Goal: Task Accomplishment & Management: Manage account settings

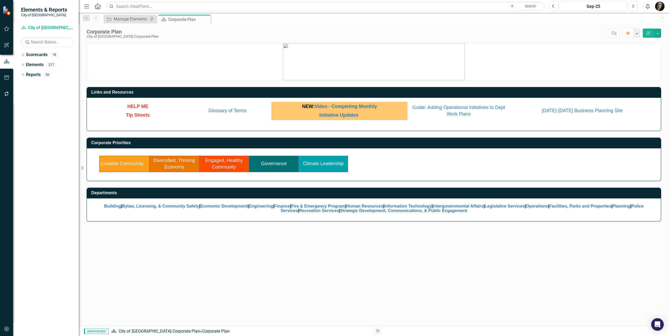
drag, startPoint x: 261, startPoint y: 242, endPoint x: 251, endPoint y: 226, distance: 19.4
click at [256, 234] on div "Links and Resources HELP ME Tip Sheets Glossary of Terms NEW: Video - Completin…" at bounding box center [374, 185] width 590 height 284
click at [6, 95] on icon "button" at bounding box center [7, 94] width 6 height 4
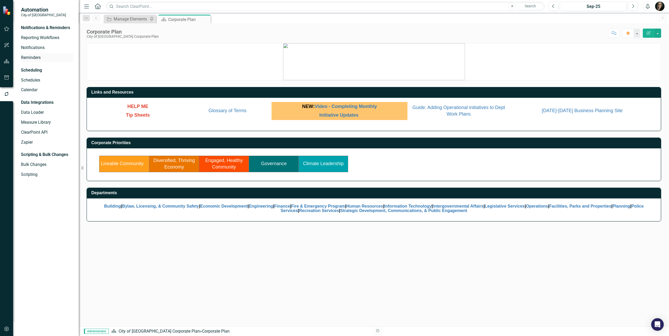
click at [34, 55] on link "Reminders" at bounding box center [47, 58] width 52 height 6
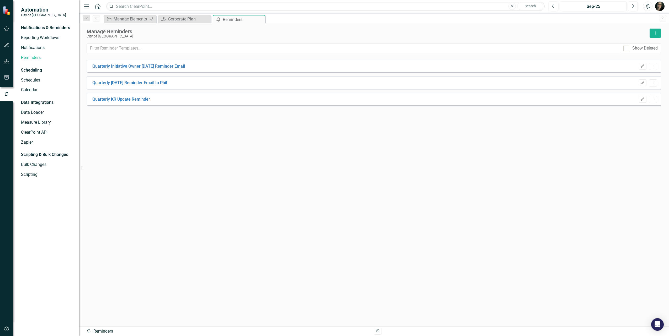
click at [642, 86] on button "Edit" at bounding box center [643, 83] width 8 height 7
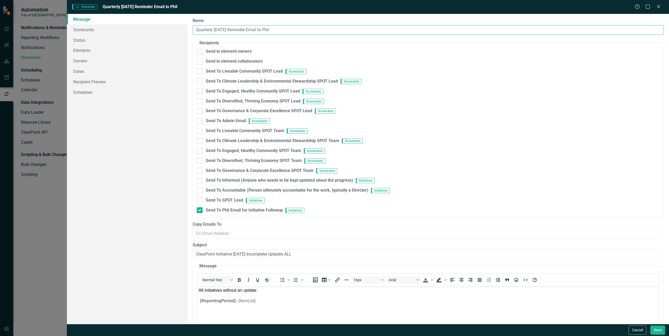
click at [215, 30] on input "Quarterly [DATE] Reminder Email to Phil" at bounding box center [428, 30] width 471 height 10
type input "Quarterly Initiative [DATE] Reminder Email to Phil"
drag, startPoint x: 325, startPoint y: 256, endPoint x: 337, endPoint y: 255, distance: 12.6
click at [339, 256] on input "ClearPoint Initiative [DATE] Incomplete Updates ALL" at bounding box center [428, 255] width 471 height 10
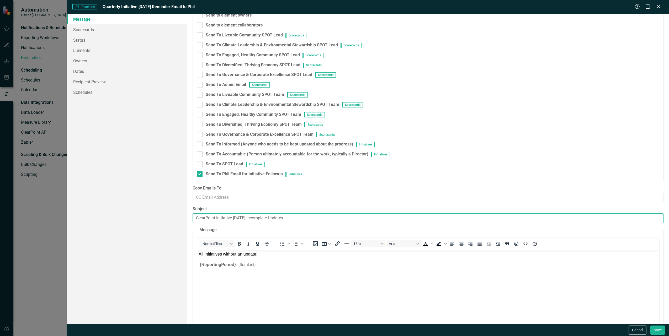
scroll to position [76, 0]
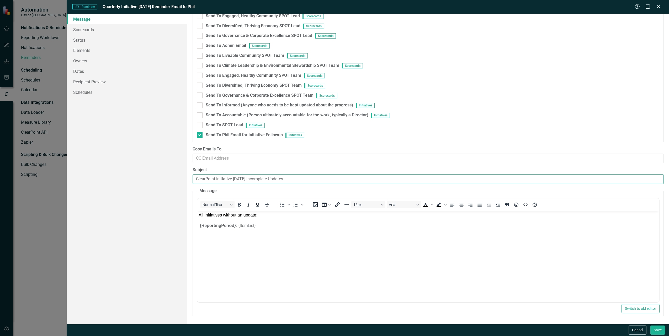
click at [241, 177] on input "ClearPoint Initiative [DATE] Incomplete Updates" at bounding box center [428, 179] width 471 height 10
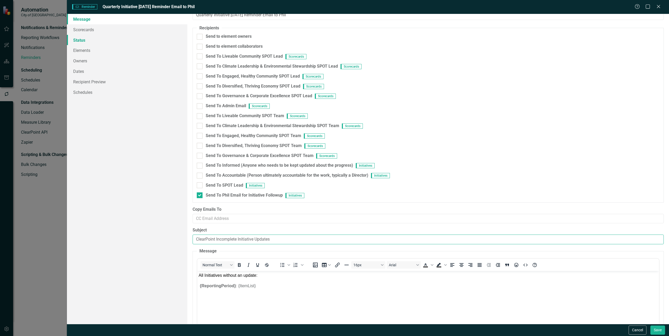
scroll to position [10, 0]
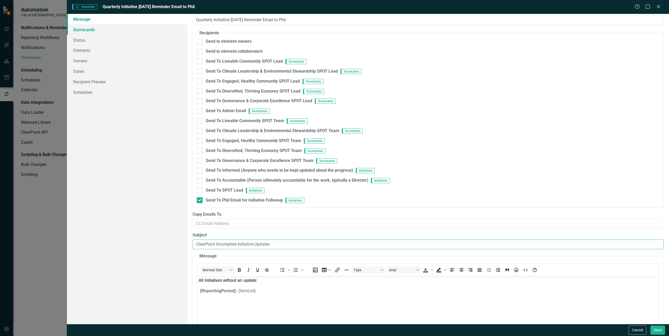
type input "ClearPoint Incomplete Initiative Updates"
click at [84, 30] on link "Scorecards" at bounding box center [127, 29] width 120 height 10
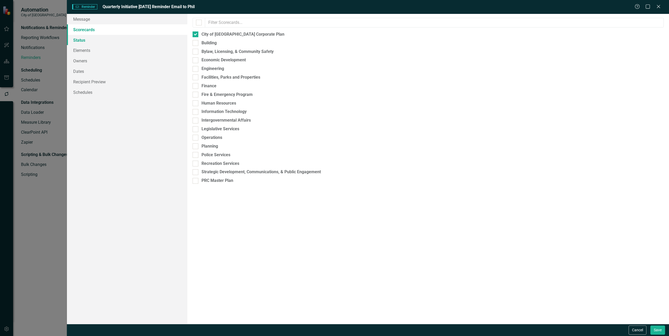
click at [83, 43] on link "Status" at bounding box center [127, 40] width 120 height 10
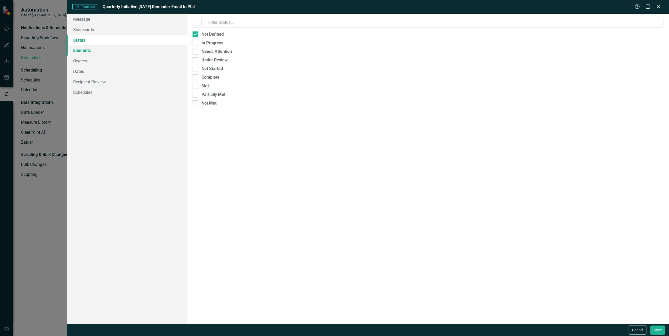
click at [83, 52] on link "Elements" at bounding box center [127, 50] width 120 height 10
click at [93, 81] on link "Recipient Preview" at bounding box center [127, 82] width 120 height 10
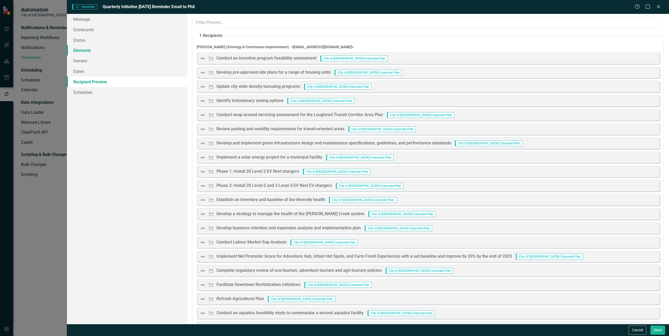
click at [88, 51] on link "Elements" at bounding box center [127, 50] width 120 height 10
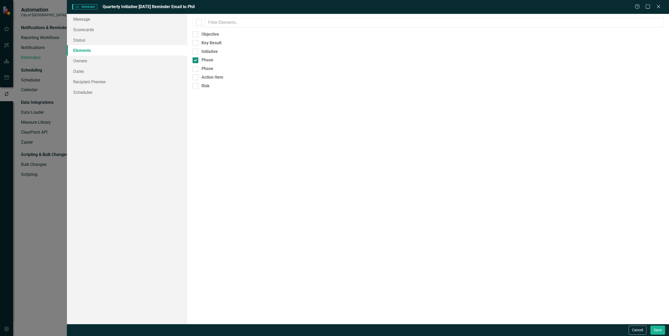
click at [198, 61] on div at bounding box center [196, 60] width 6 height 6
click at [196, 61] on input "Phase" at bounding box center [194, 58] width 3 height 3
checkbox input "false"
click at [197, 53] on div at bounding box center [196, 52] width 6 height 6
click at [196, 52] on input "Initiative" at bounding box center [194, 50] width 3 height 3
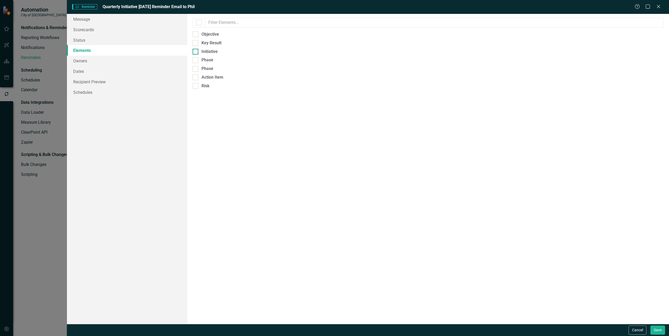
checkbox input "true"
click at [103, 84] on link "Recipient Preview" at bounding box center [127, 82] width 120 height 10
click at [91, 50] on link "Elements" at bounding box center [127, 50] width 120 height 10
click at [194, 60] on input "Phase" at bounding box center [194, 58] width 3 height 3
checkbox input "true"
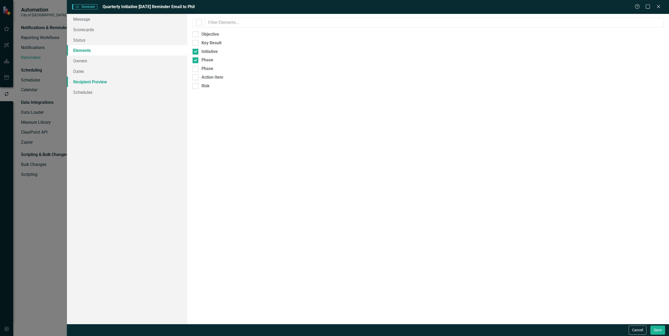
click at [95, 82] on link "Recipient Preview" at bounding box center [127, 82] width 120 height 10
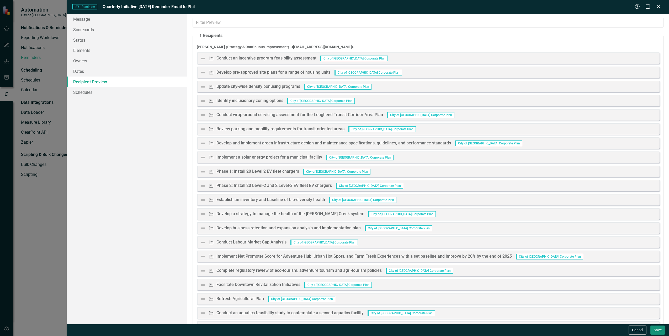
click at [656, 331] on button "Save" at bounding box center [657, 330] width 15 height 9
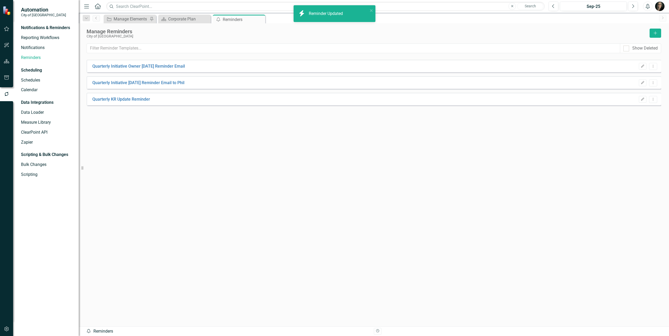
click at [190, 117] on div "Quarterly Initiative Owner [DATE] Reminder Email Edit Dropdown Menu Quarterly I…" at bounding box center [374, 184] width 575 height 248
click at [641, 70] on div "Quarterly Initiative Owner [DATE] Reminder Email Edit Dropdown Menu" at bounding box center [374, 66] width 575 height 13
click at [639, 67] on button "Edit" at bounding box center [643, 66] width 8 height 7
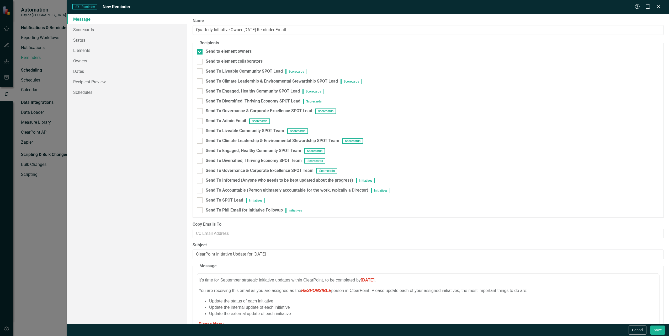
scroll to position [0, 0]
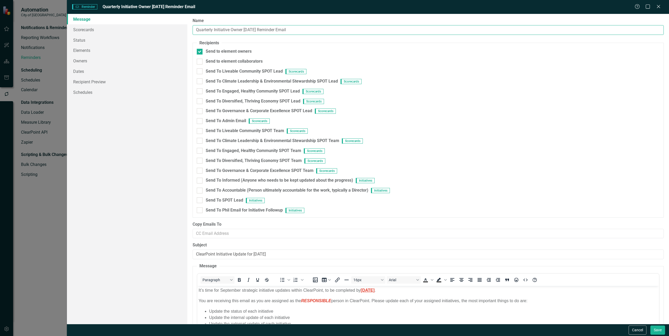
click at [231, 29] on input "Quarterly Initiative Owner [DATE] Reminder Email" at bounding box center [428, 30] width 471 height 10
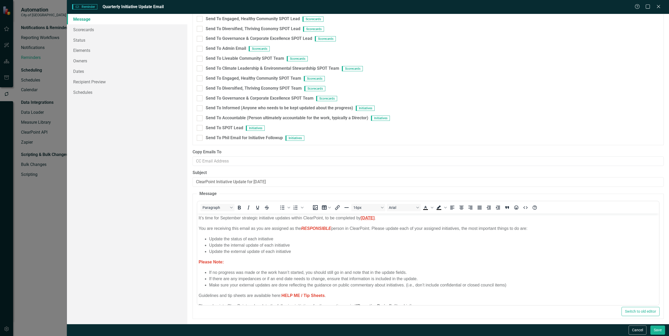
scroll to position [76, 0]
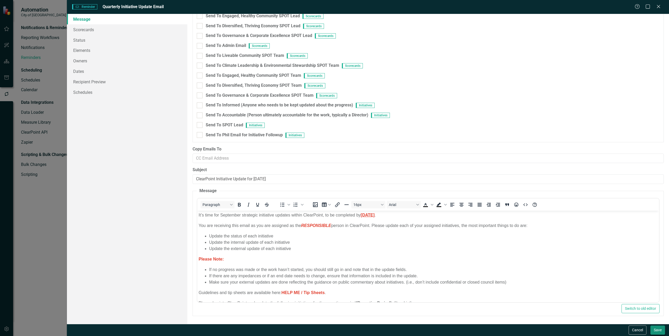
type input "Quarterly Initiative Update Email"
click at [654, 329] on button "Save" at bounding box center [657, 330] width 15 height 9
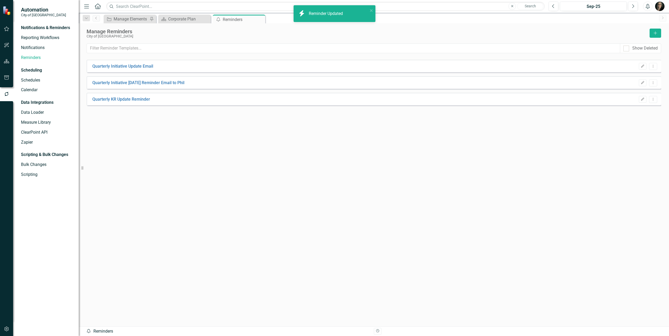
click at [159, 126] on div "Quarterly Initiative Update Email Edit Dropdown Menu Quarterly Initiative [DATE…" at bounding box center [374, 184] width 575 height 248
click at [642, 82] on icon "button" at bounding box center [642, 82] width 3 height 3
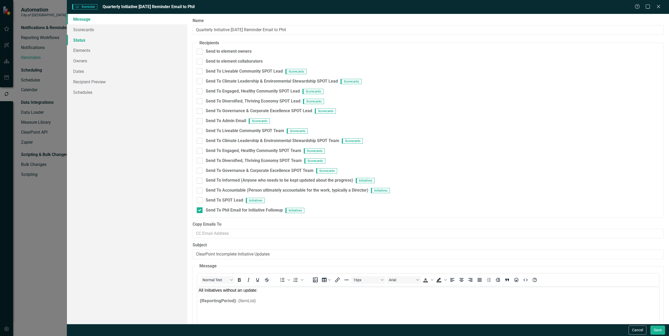
scroll to position [0, 0]
click at [219, 30] on input "Quarterly Initiative [DATE] Reminder Email to Phil" at bounding box center [428, 30] width 471 height 10
click at [236, 31] on input "Quarterly Initiative [DATE] Reminder Email to Phil" at bounding box center [428, 30] width 471 height 10
type input "Quarterly Incomplete Initiatives Email to Phil"
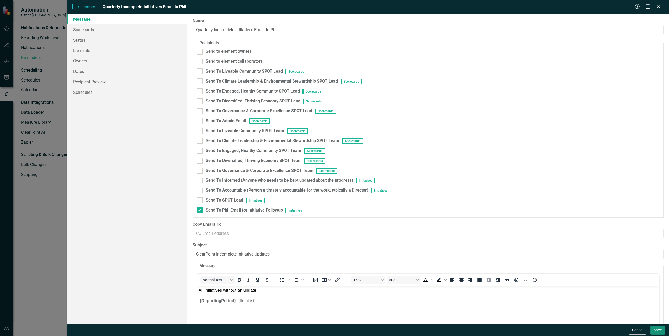
click at [658, 331] on button "Save" at bounding box center [657, 330] width 15 height 9
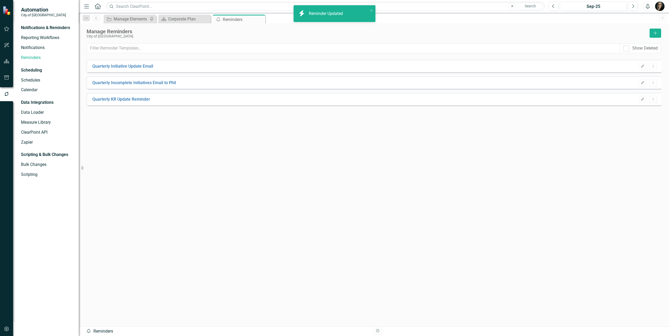
click at [173, 125] on div "Quarterly Initiative Update Email Edit Dropdown Menu Quarterly Incomplete Initi…" at bounding box center [374, 184] width 575 height 248
click at [143, 107] on div "Quarterly Initiative Update Email Edit Dropdown Menu Quarterly Incomplete Initi…" at bounding box center [374, 184] width 575 height 248
click at [642, 100] on icon "button" at bounding box center [642, 99] width 3 height 3
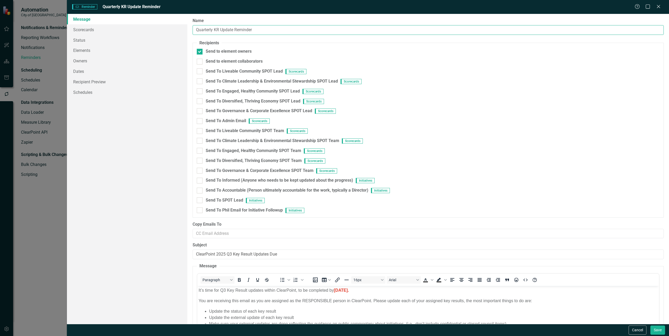
click at [217, 29] on input "Quarterly KR Update Reminder" at bounding box center [428, 30] width 471 height 10
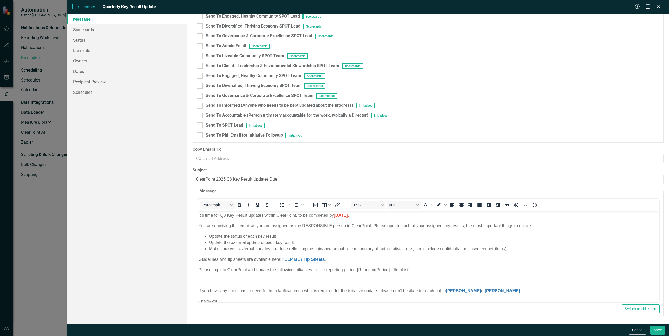
scroll to position [76, 0]
type input "Quarterly Key Result Update"
click at [655, 328] on button "Save" at bounding box center [657, 330] width 15 height 9
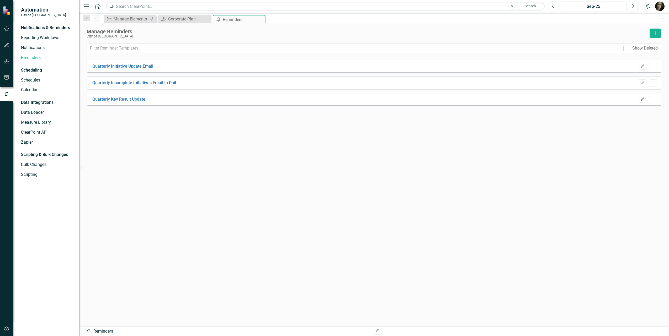
click at [643, 102] on button "Edit" at bounding box center [643, 99] width 8 height 7
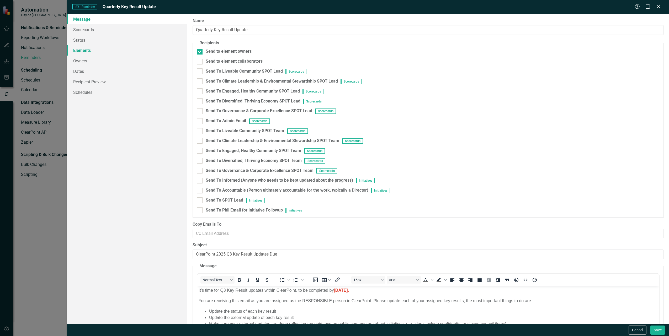
scroll to position [0, 0]
click at [259, 28] on input "Quarterly Key Result Update" at bounding box center [428, 30] width 471 height 10
type input "Quarterly Key Result Update Email"
click at [87, 81] on link "Recipient Preview" at bounding box center [127, 82] width 120 height 10
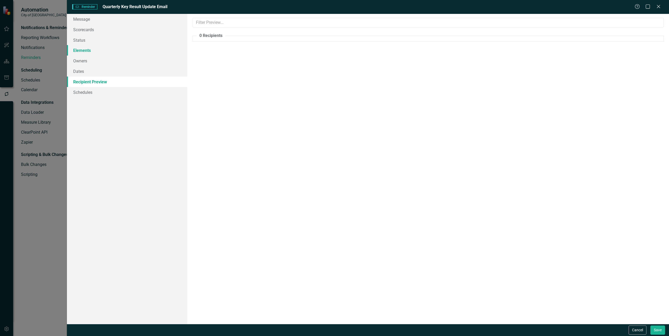
click at [88, 51] on link "Elements" at bounding box center [127, 50] width 120 height 10
click at [94, 83] on link "Recipient Preview" at bounding box center [127, 82] width 120 height 10
drag, startPoint x: 651, startPoint y: 330, endPoint x: 655, endPoint y: 330, distance: 3.7
click at [655, 330] on button "Save" at bounding box center [657, 330] width 15 height 9
